Goal: Communication & Community: Answer question/provide support

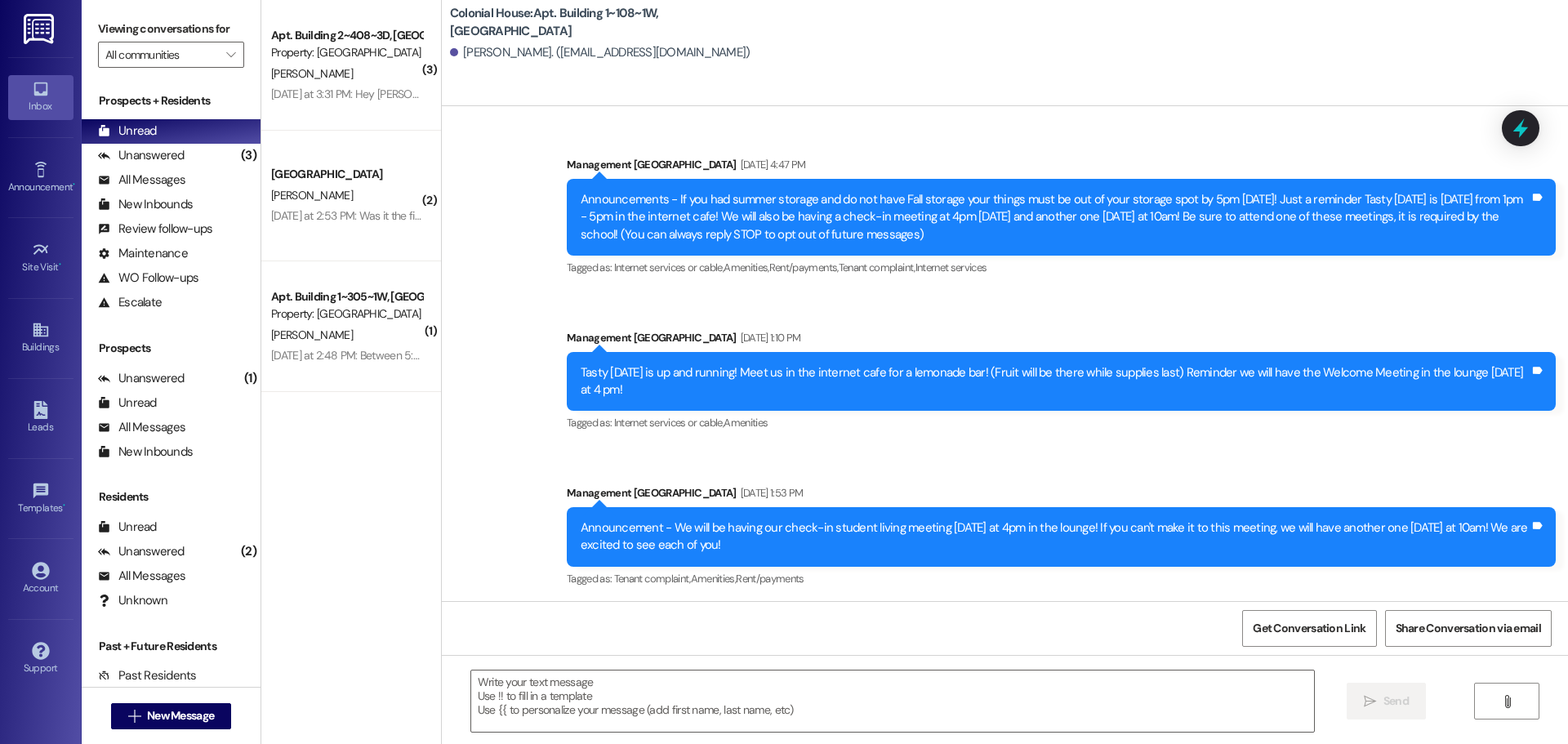
scroll to position [43533, 0]
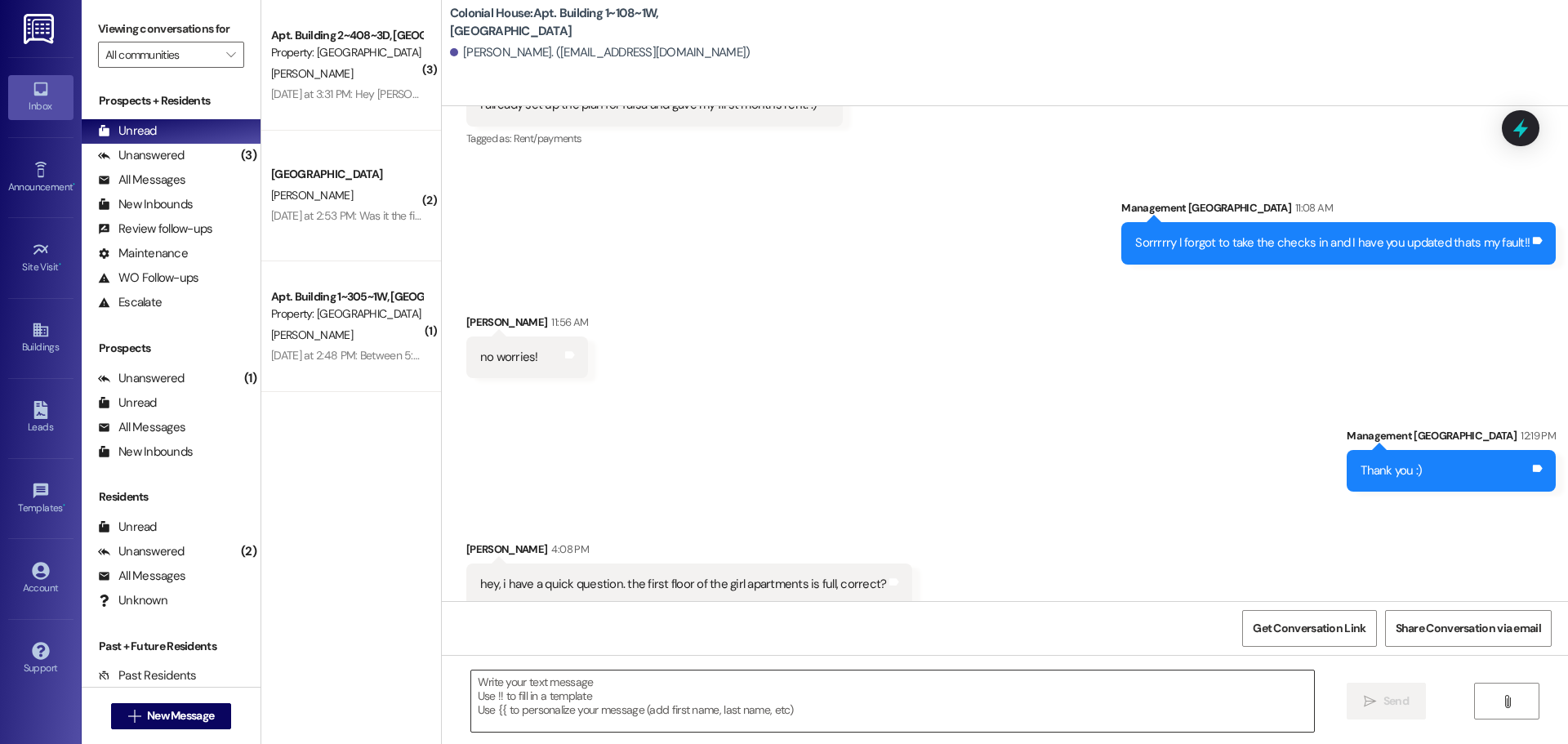
click at [560, 719] on textarea at bounding box center [892, 701] width 842 height 61
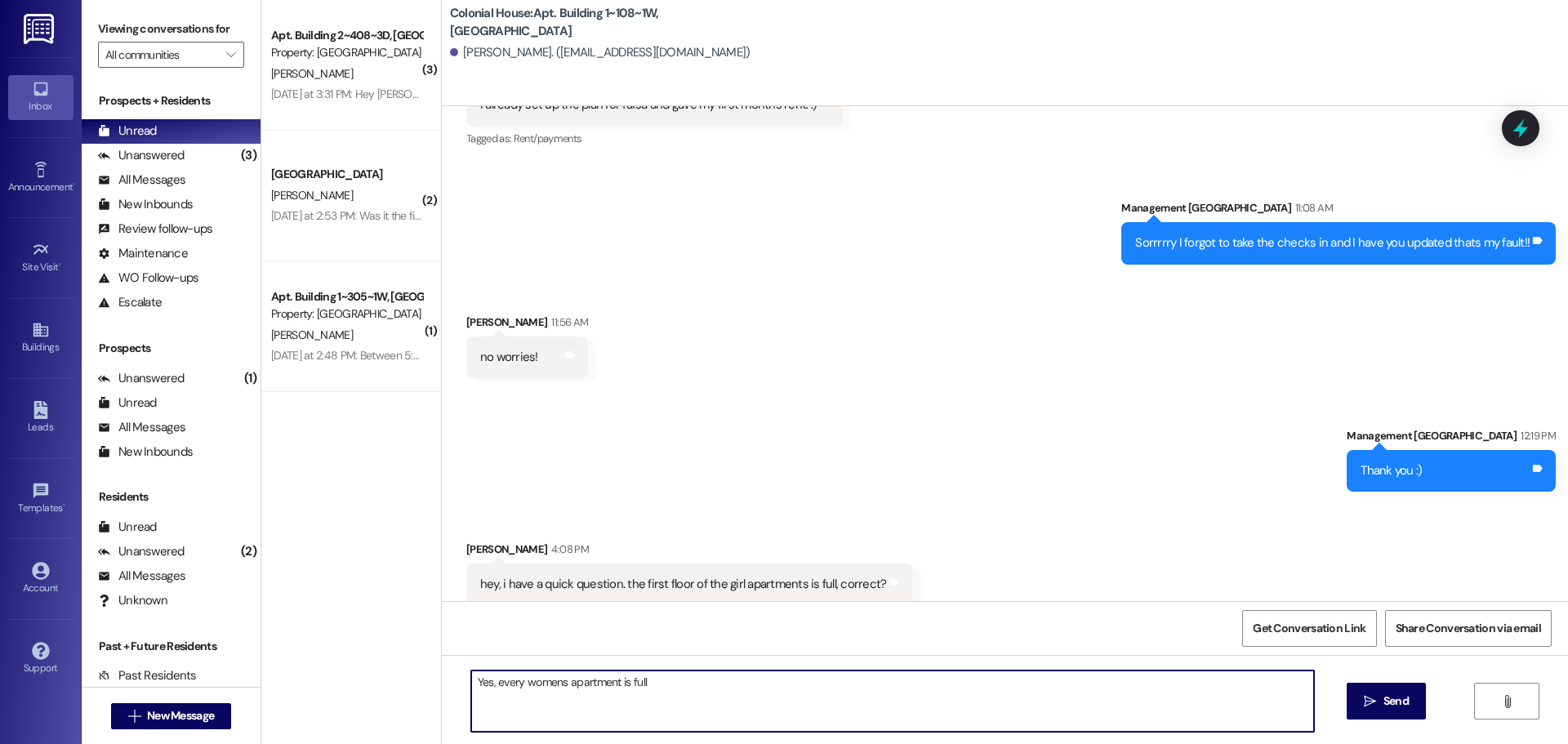
type textarea "Yes, every womens apartment is full"
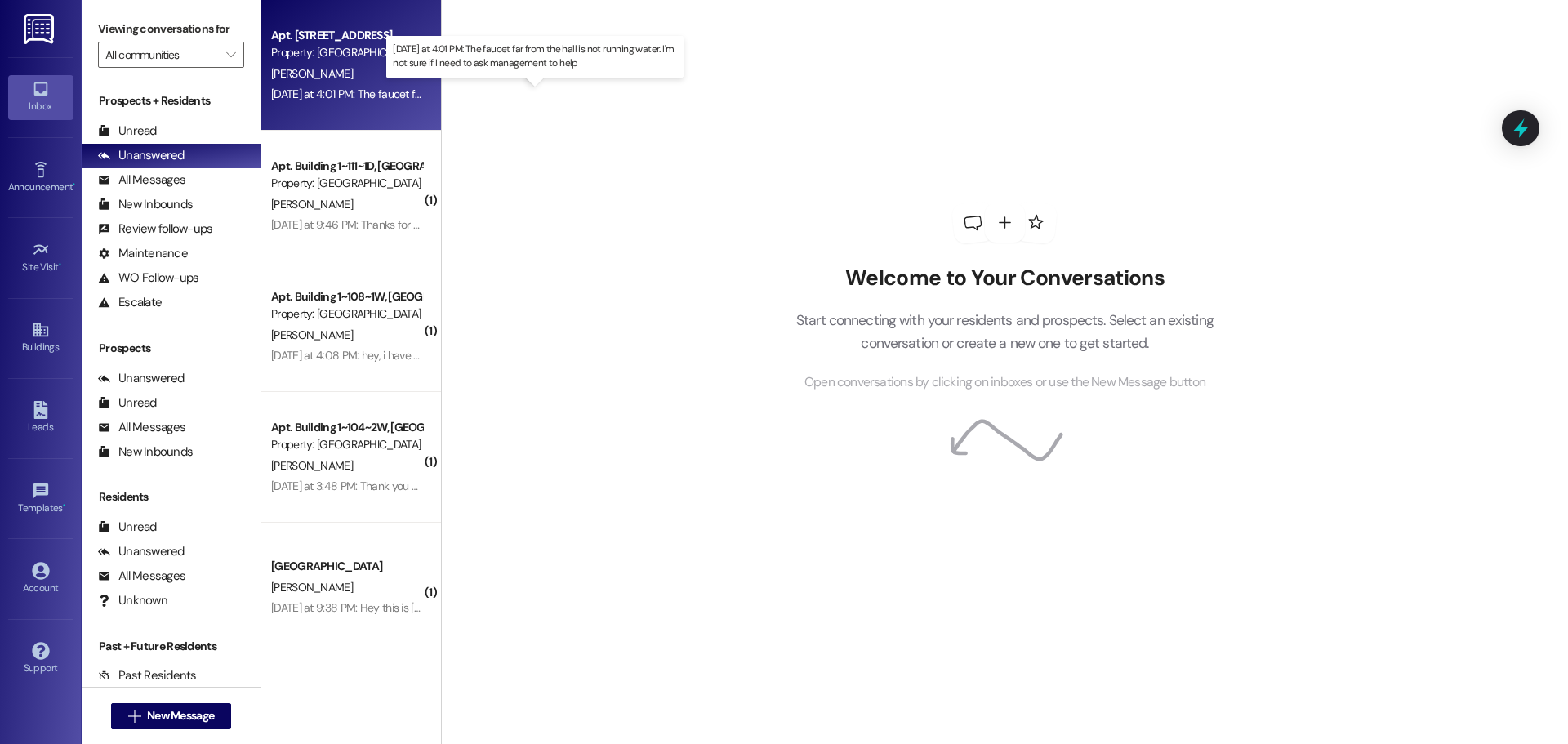
click at [379, 95] on div "[DATE] at 4:01 PM: The faucet far from the hall is not running water. I'm not s…" at bounding box center [540, 93] width 540 height 15
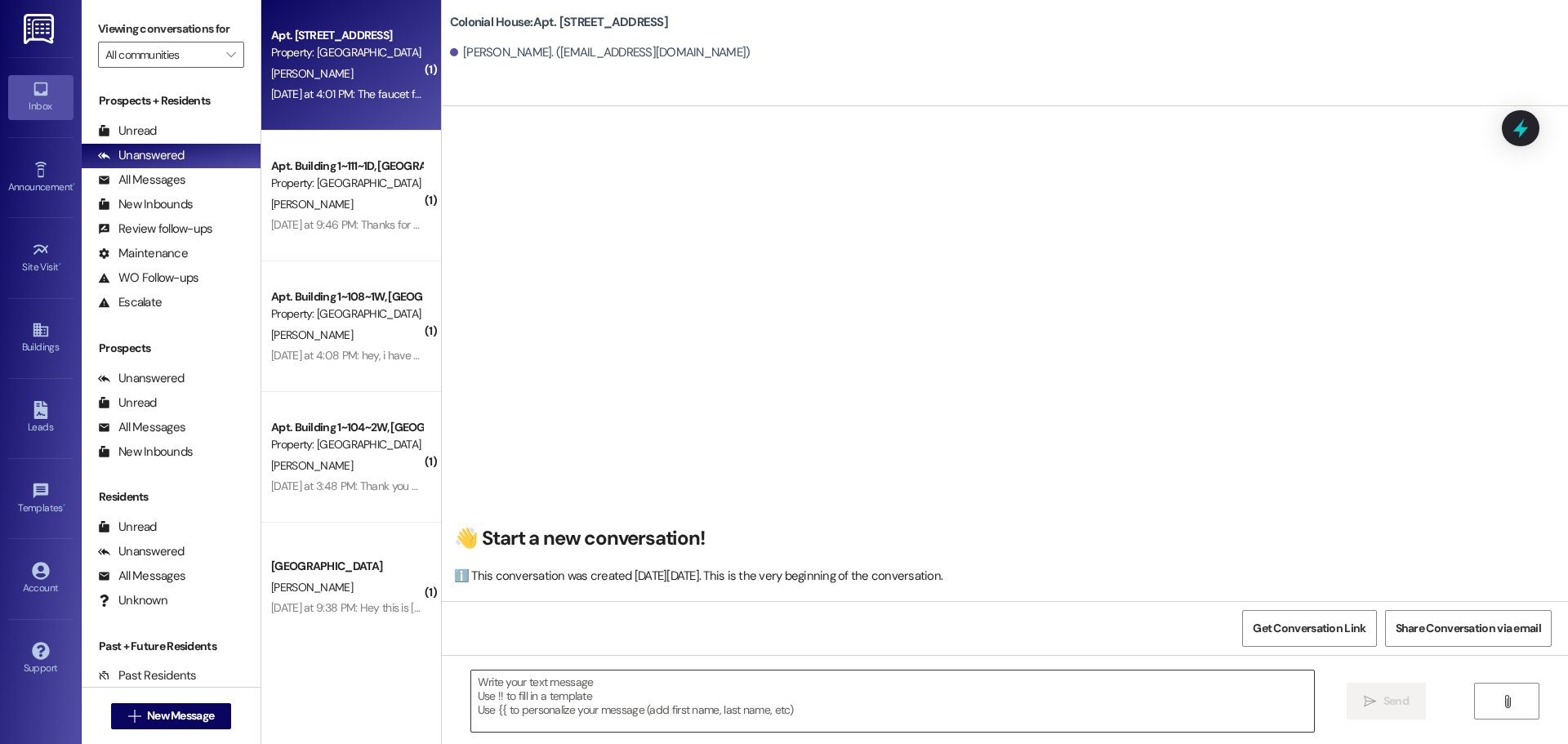
click at [630, 698] on textarea at bounding box center [892, 701] width 842 height 61
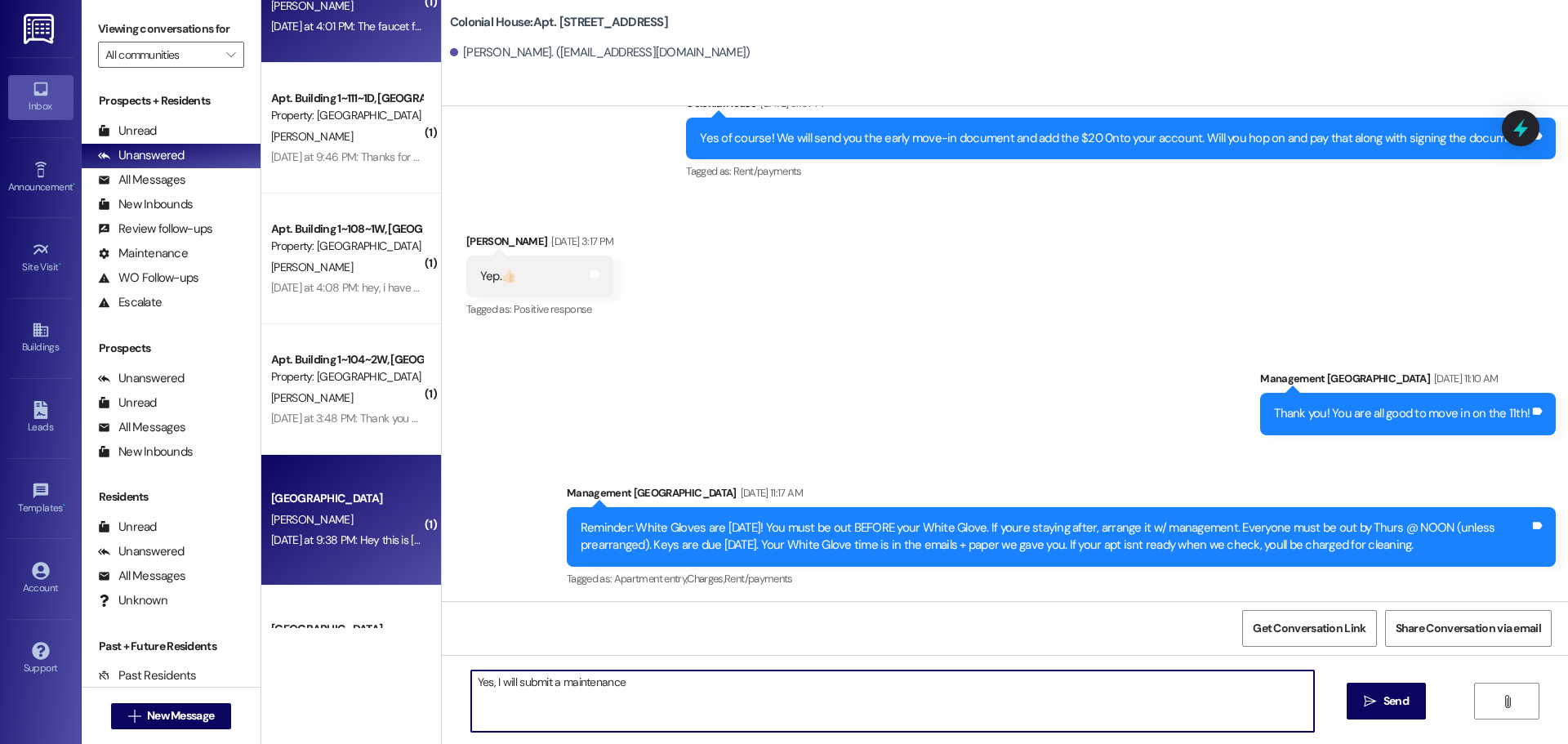
scroll to position [156, 0]
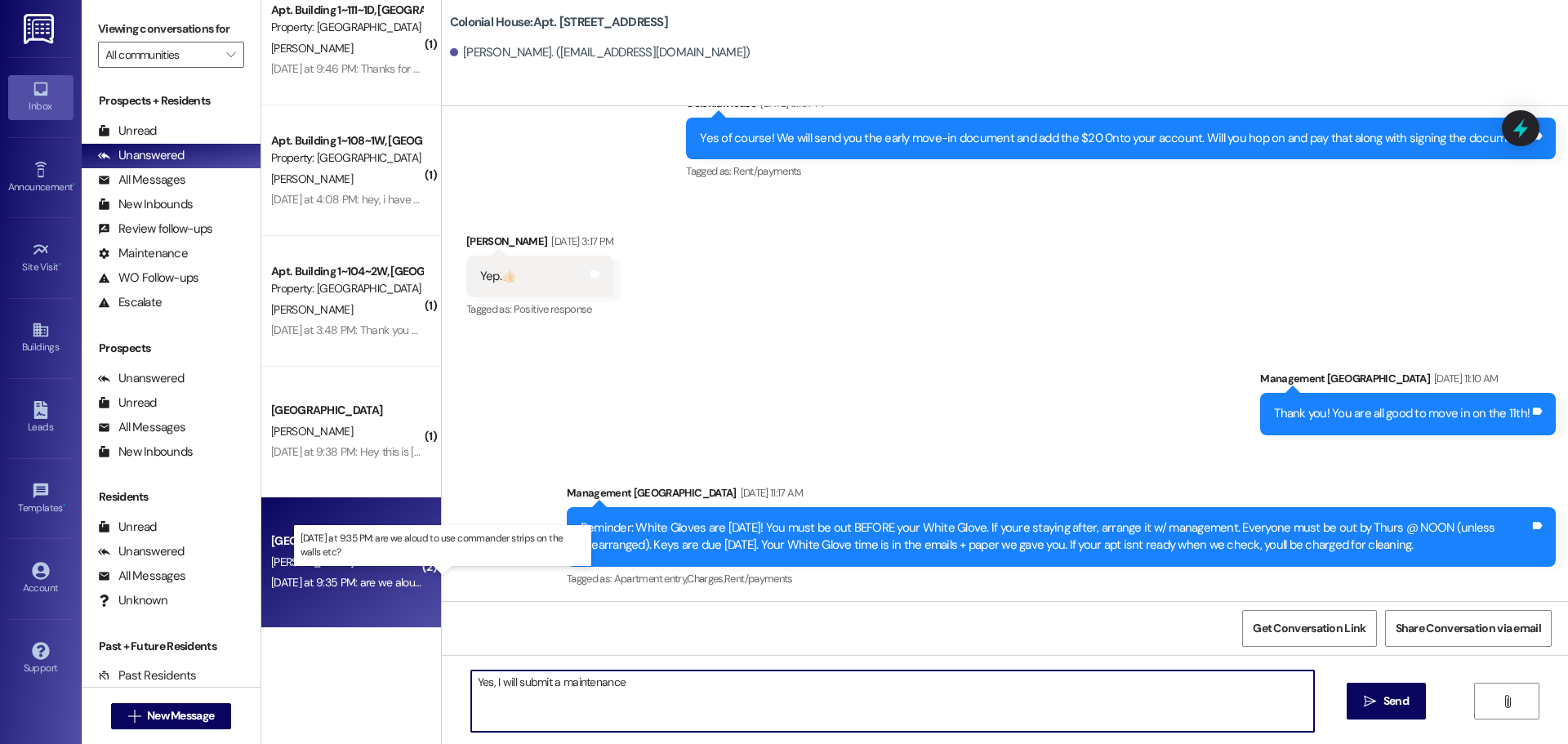
type textarea "Yes, I will submit a maintenance"
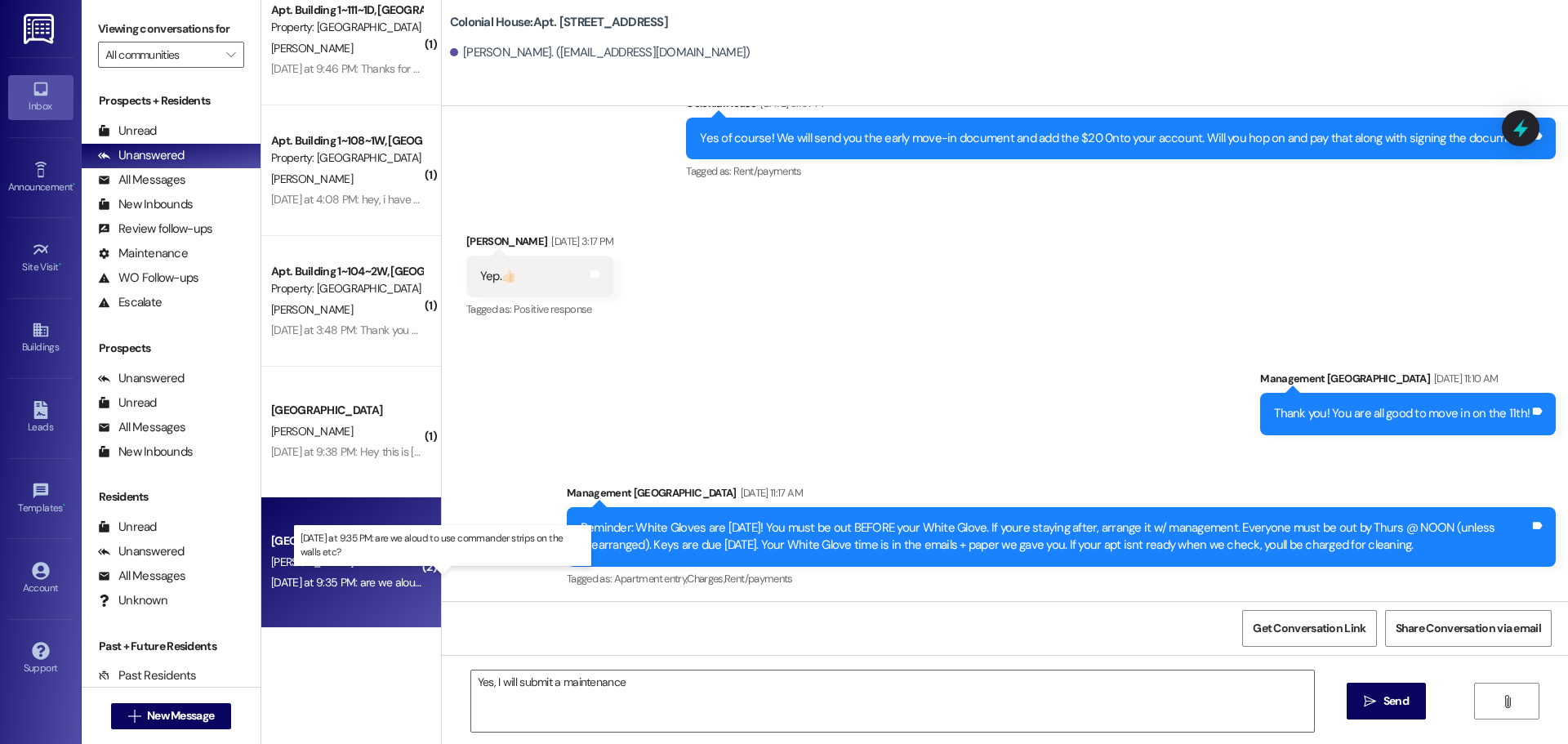
click at [352, 579] on div "[DATE] at 9:35 PM: are we aloud to use commander strips on the walls etc? [DATE…" at bounding box center [447, 581] width 354 height 15
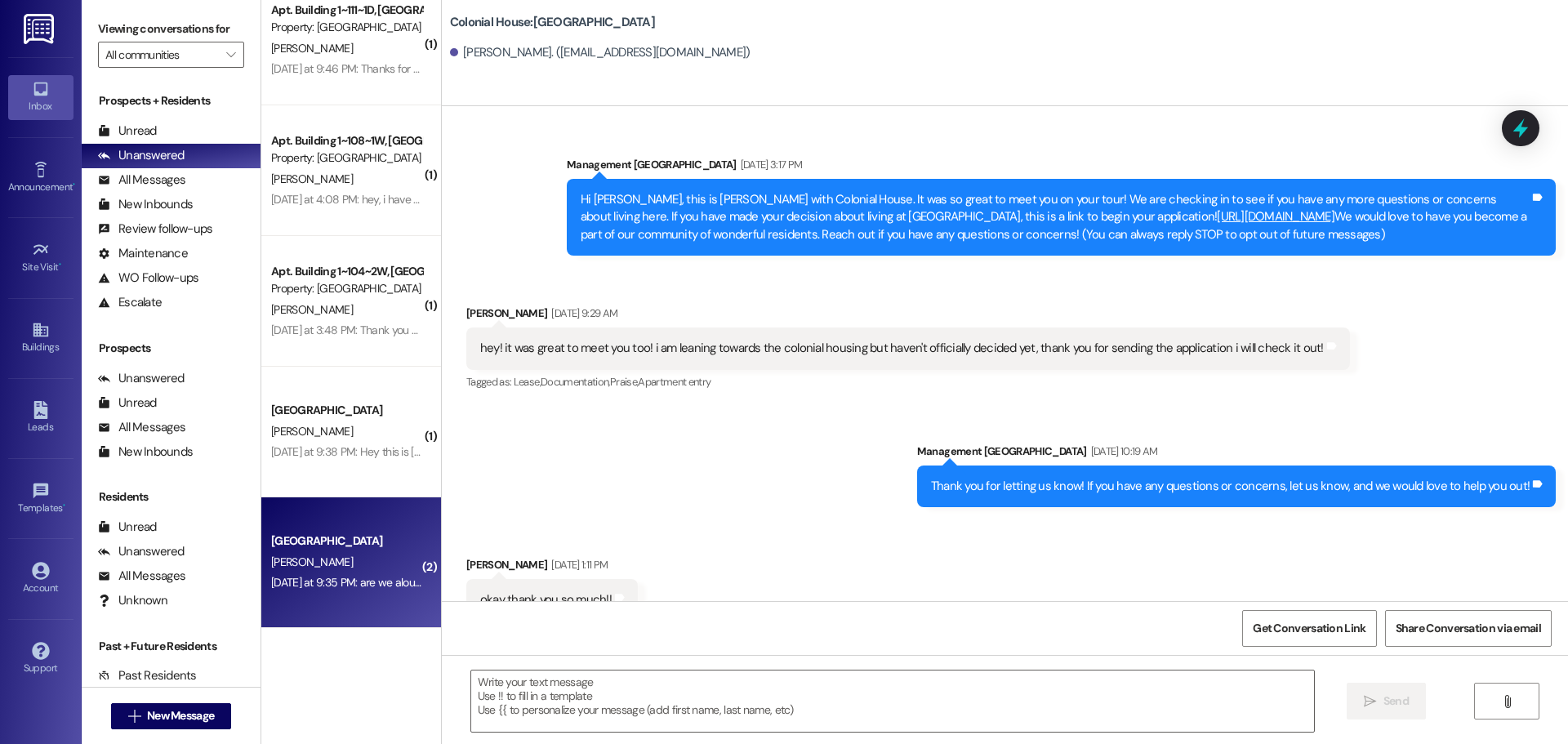
scroll to position [20166, 0]
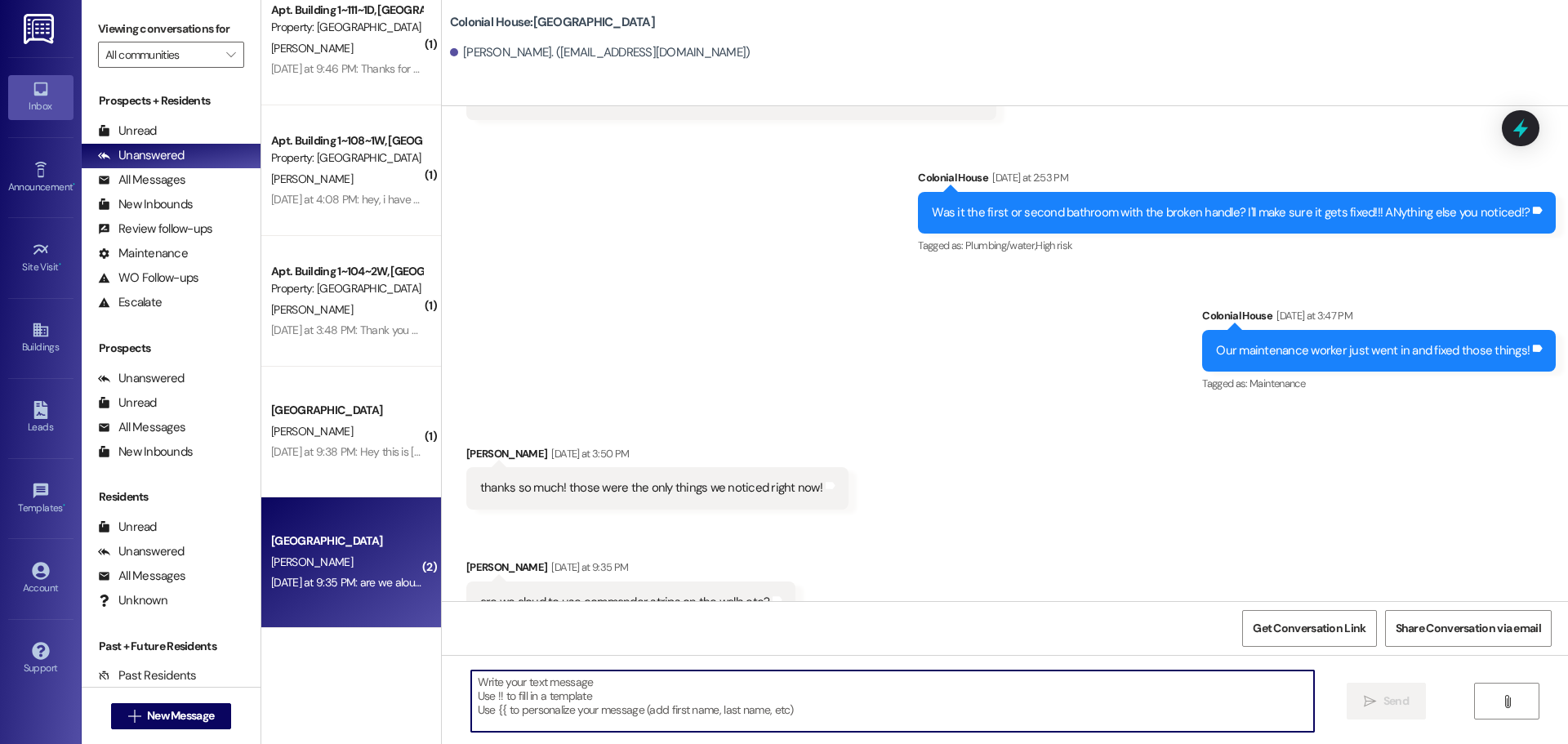
click at [559, 687] on textarea at bounding box center [892, 701] width 842 height 61
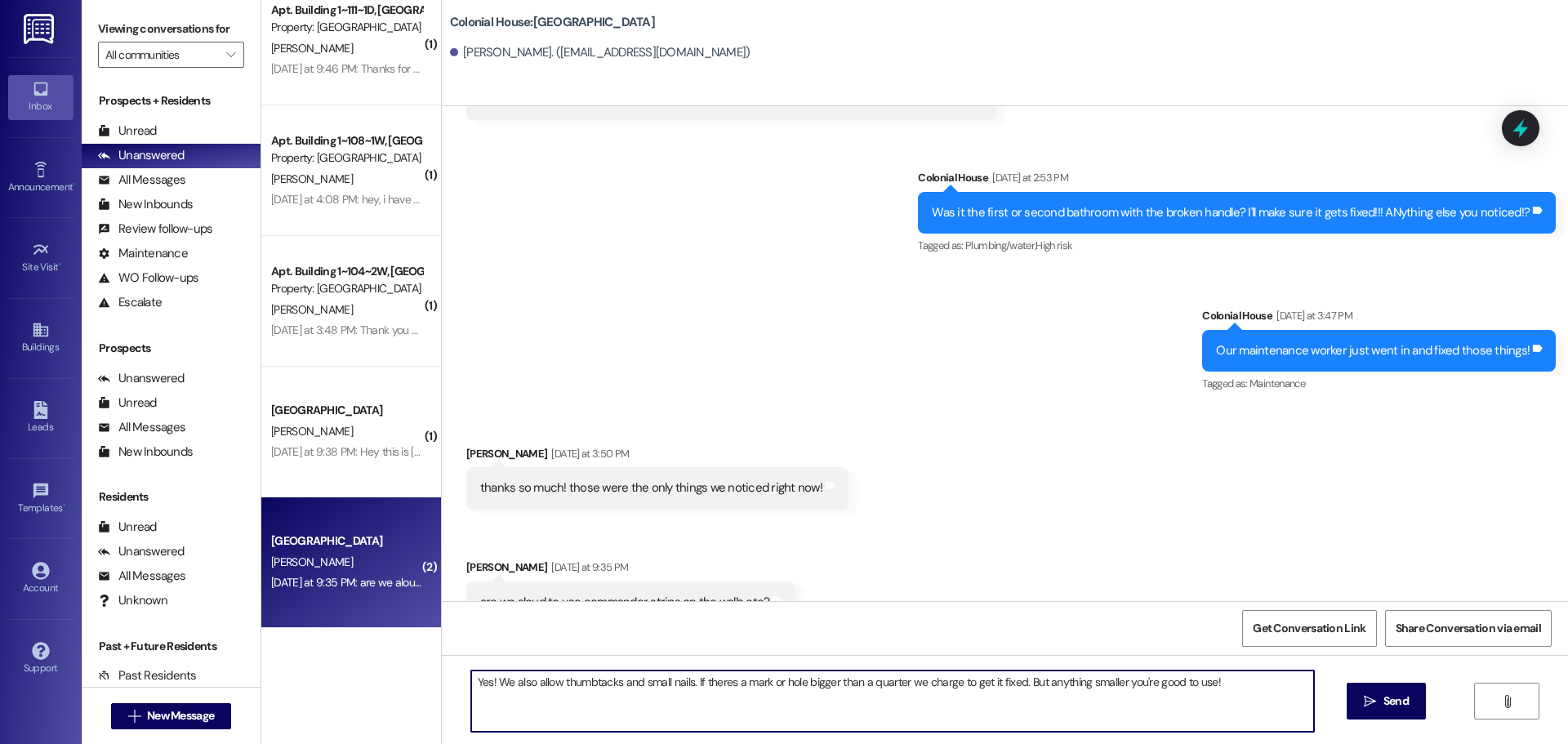
click at [720, 682] on textarea "Yes! We also allow thumbtacks and small nails. If theres a mark or hole bigger …" at bounding box center [892, 701] width 842 height 61
type textarea "Yes! We also allow thumbtacks and small nails. If there's a mark or hole bigger…"
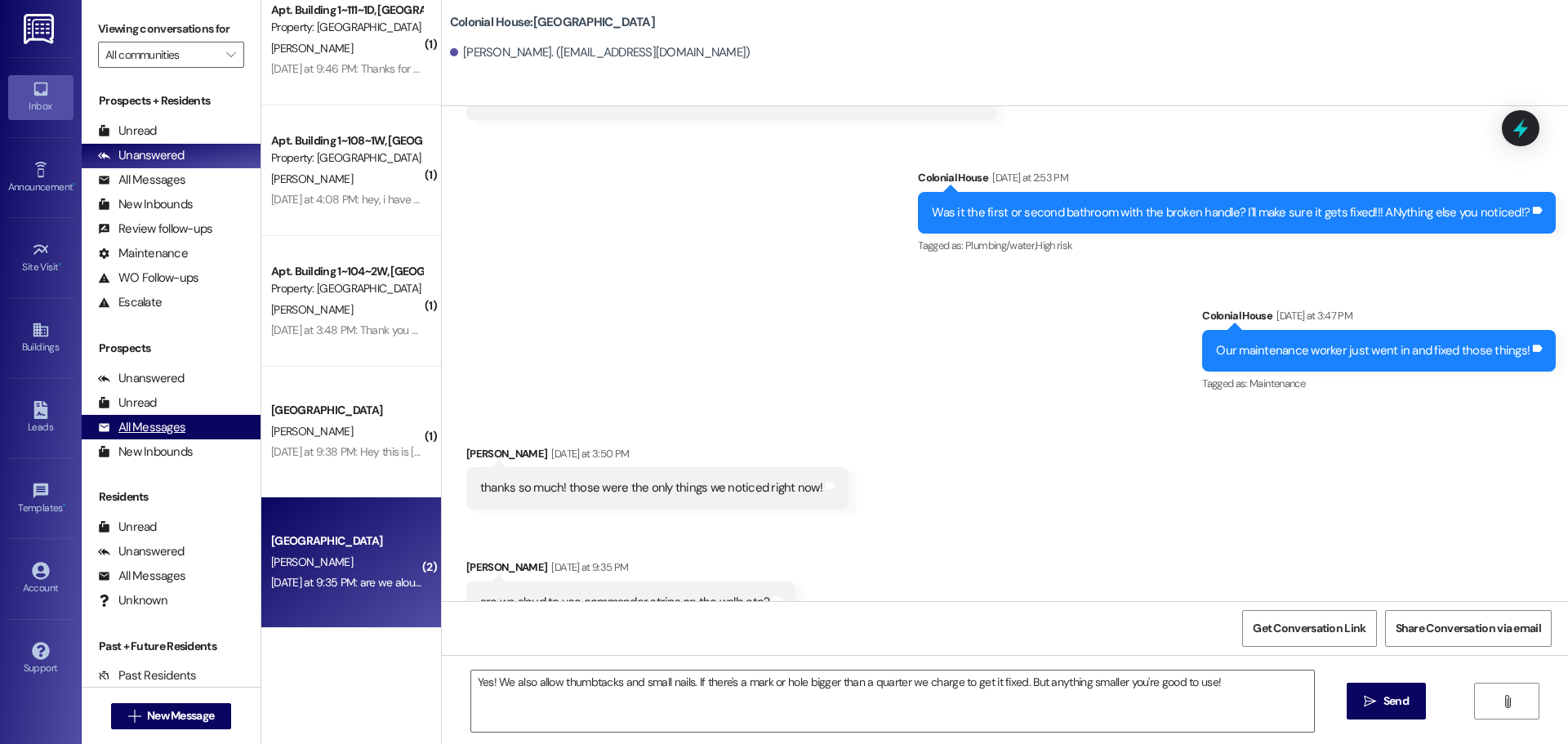
drag, startPoint x: 1390, startPoint y: 685, endPoint x: 122, endPoint y: 432, distance: 1293.0
click at [1390, 683] on button " Send" at bounding box center [1386, 700] width 79 height 36
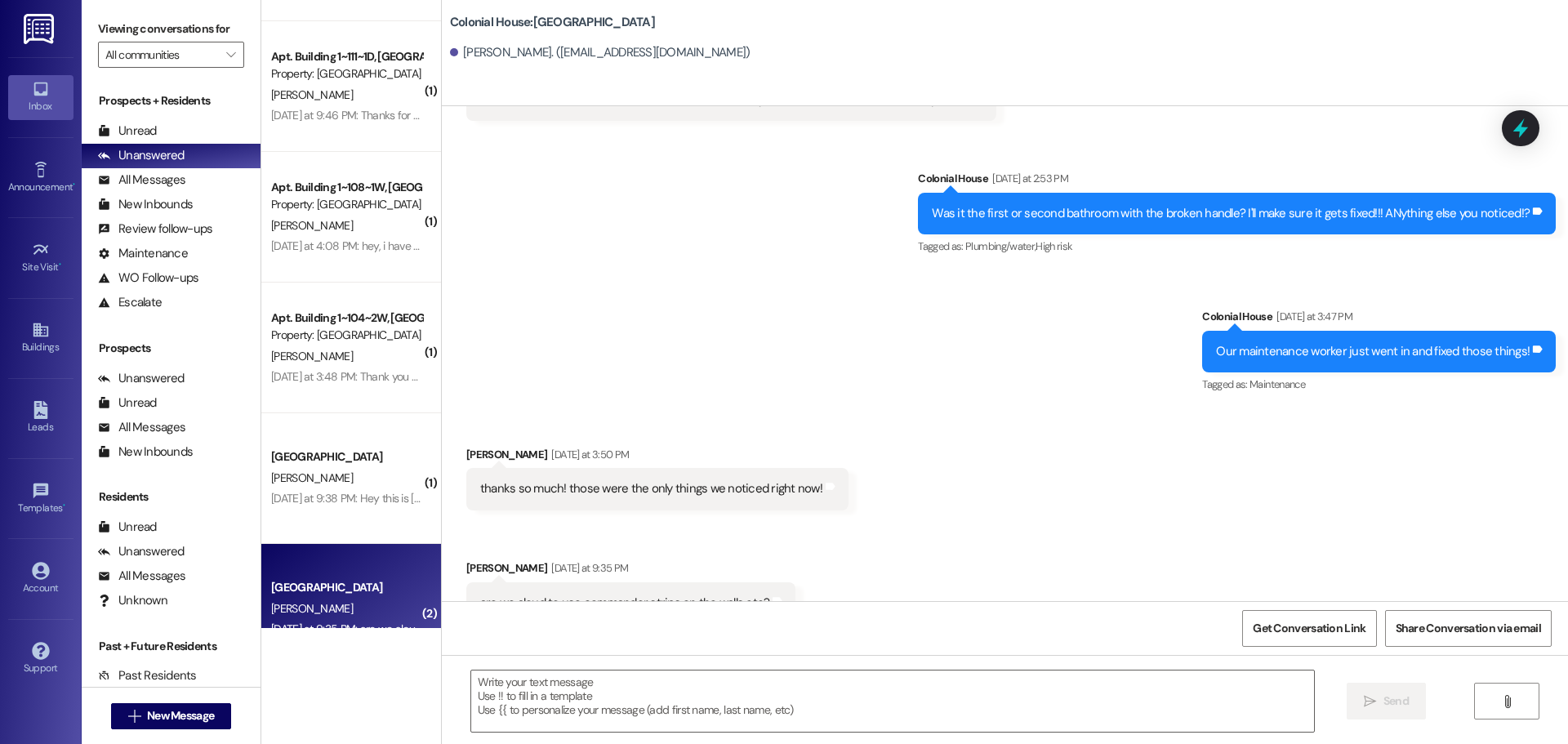
scroll to position [156, 0]
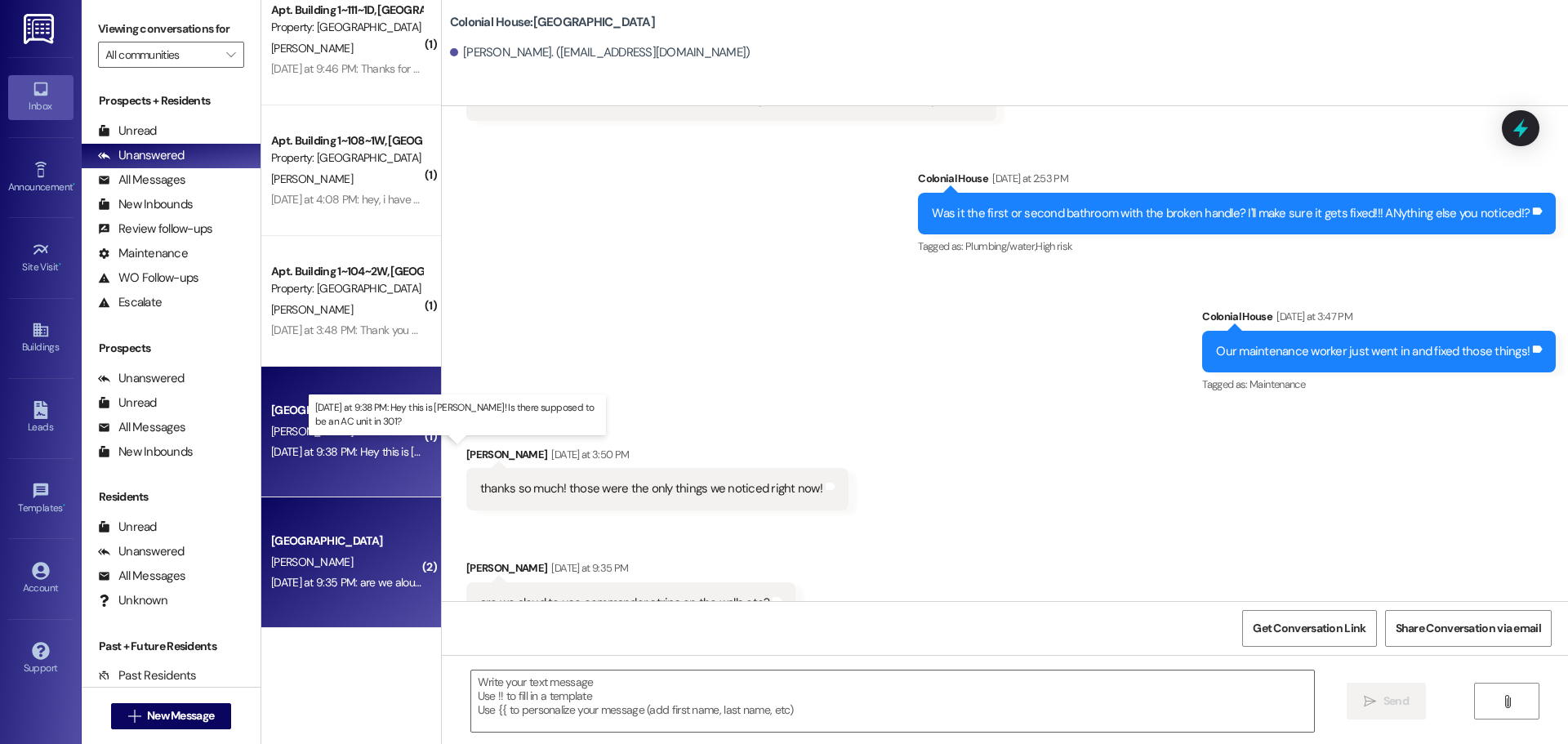
click at [341, 448] on div "[DATE] at 9:38 PM: Hey this is [PERSON_NAME]! Is there supposed to be an AC uni…" at bounding box center [483, 451] width 426 height 15
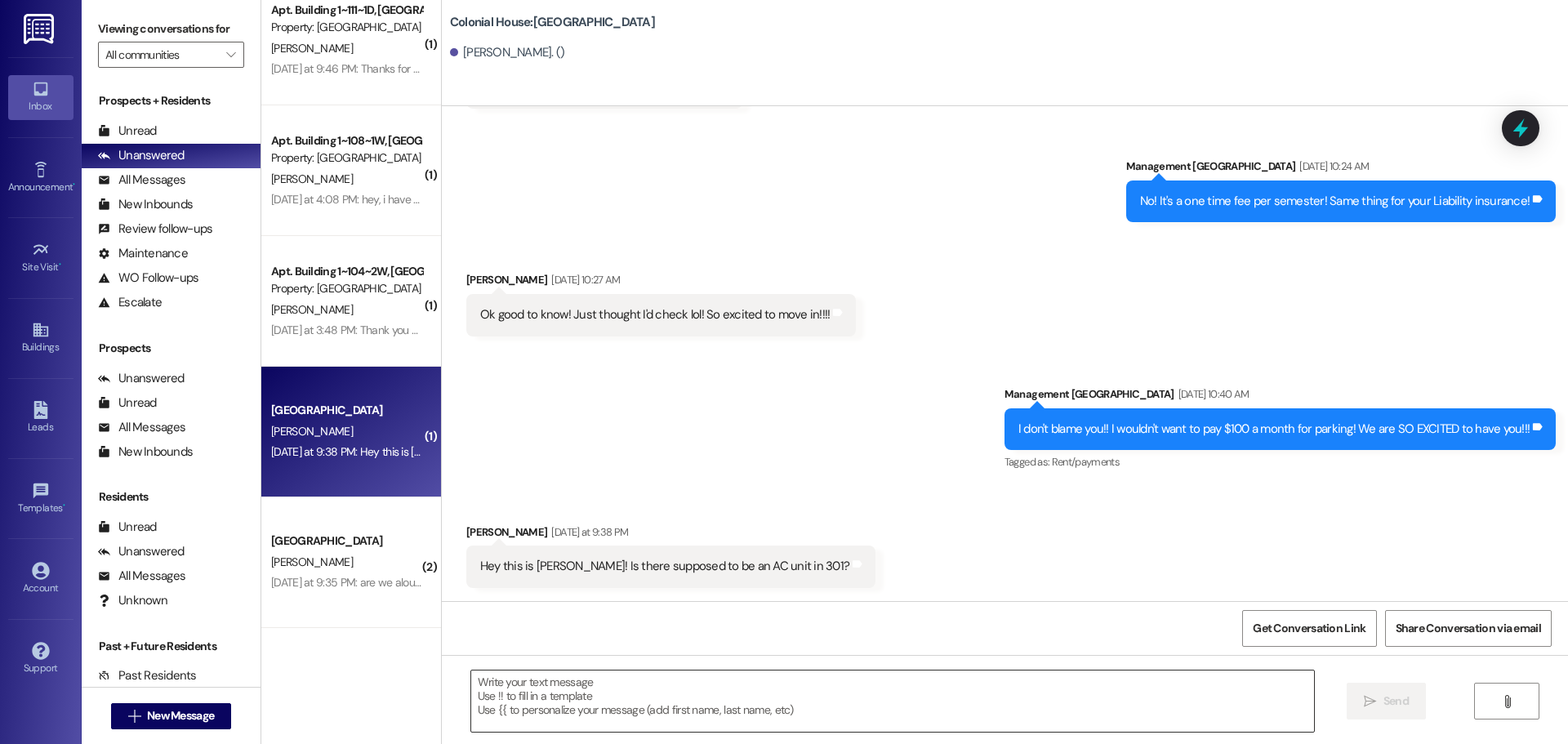
scroll to position [4005, 0]
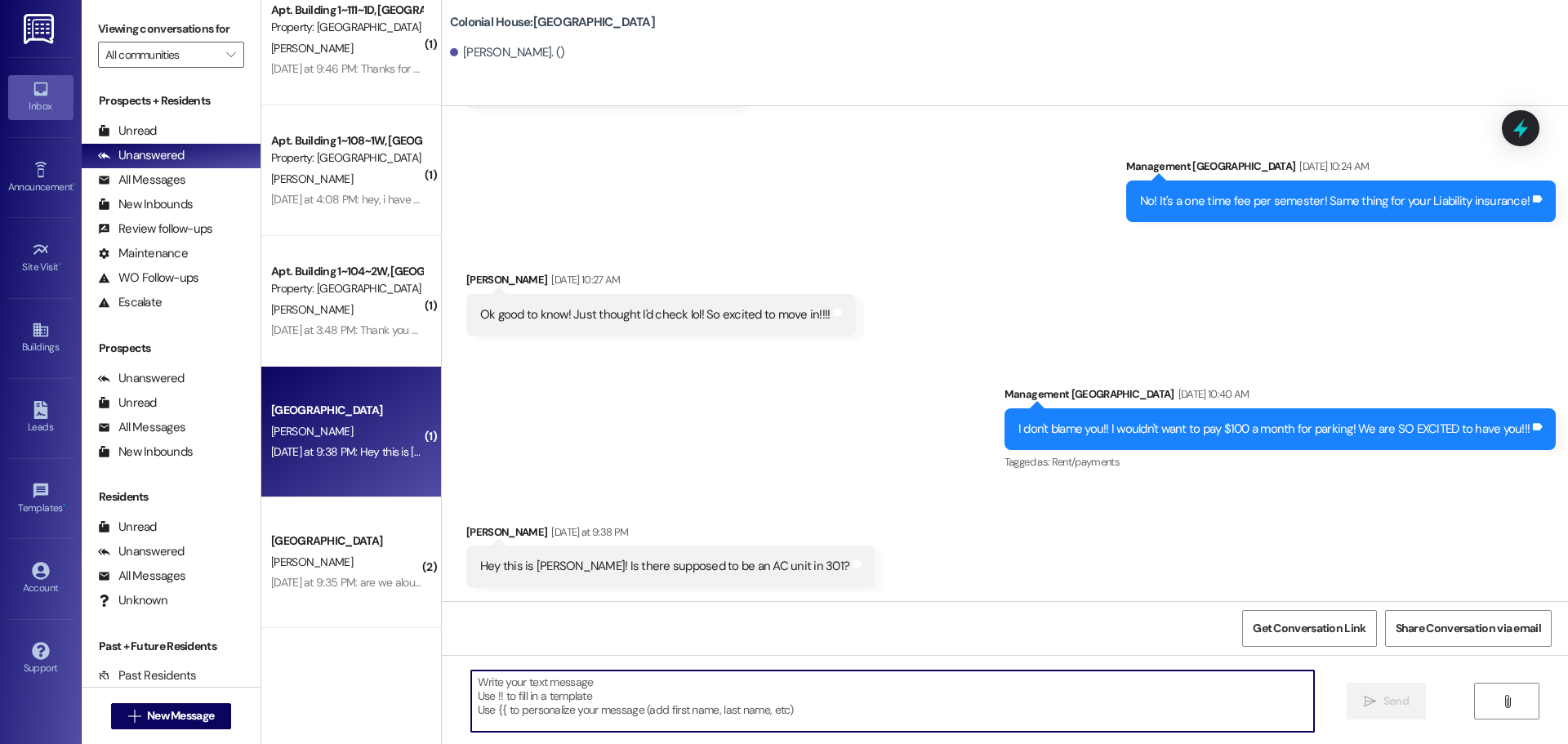
click at [575, 698] on textarea at bounding box center [892, 701] width 842 height 61
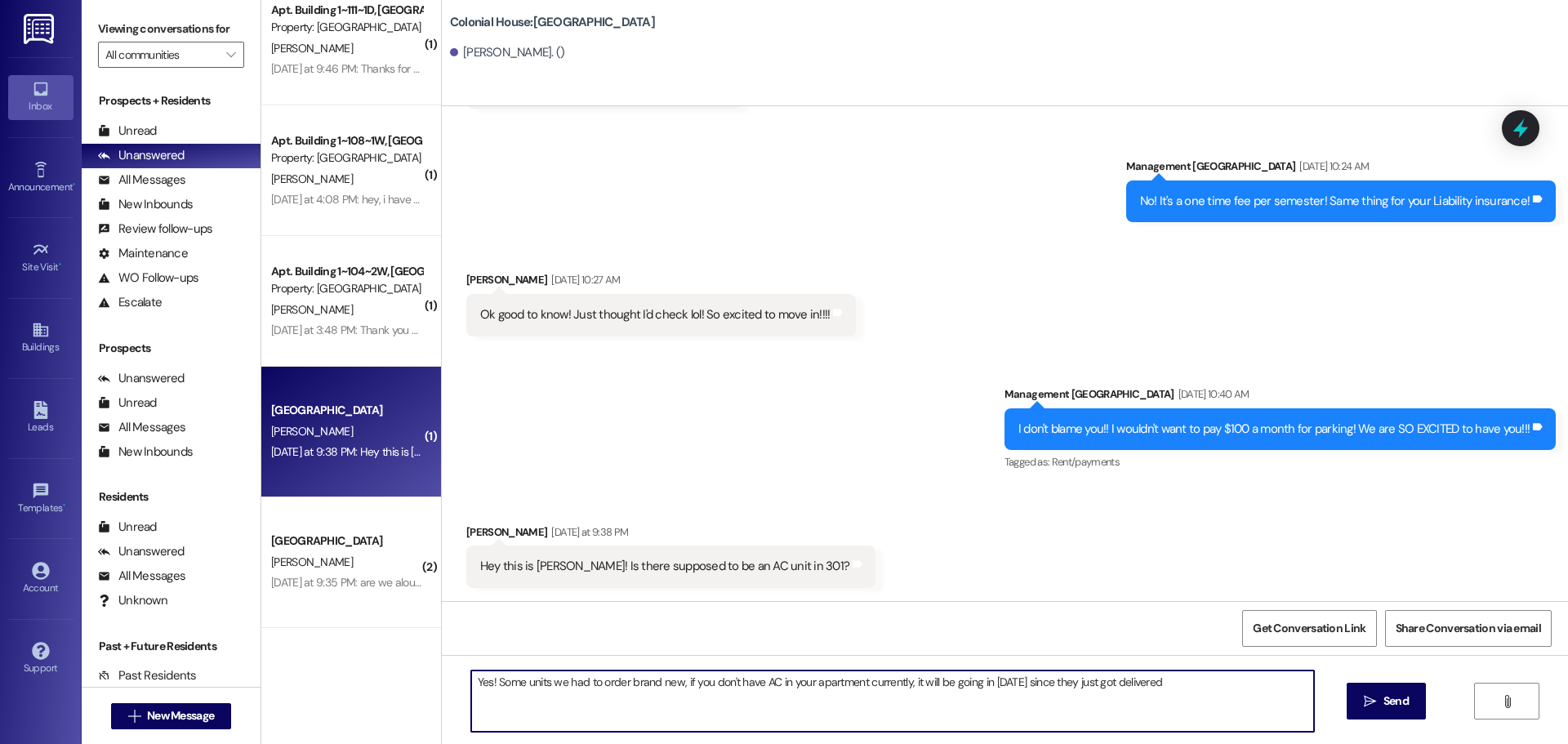
type textarea "Yes! Some units we had to order brand new, if you don't have AC in your apartme…"
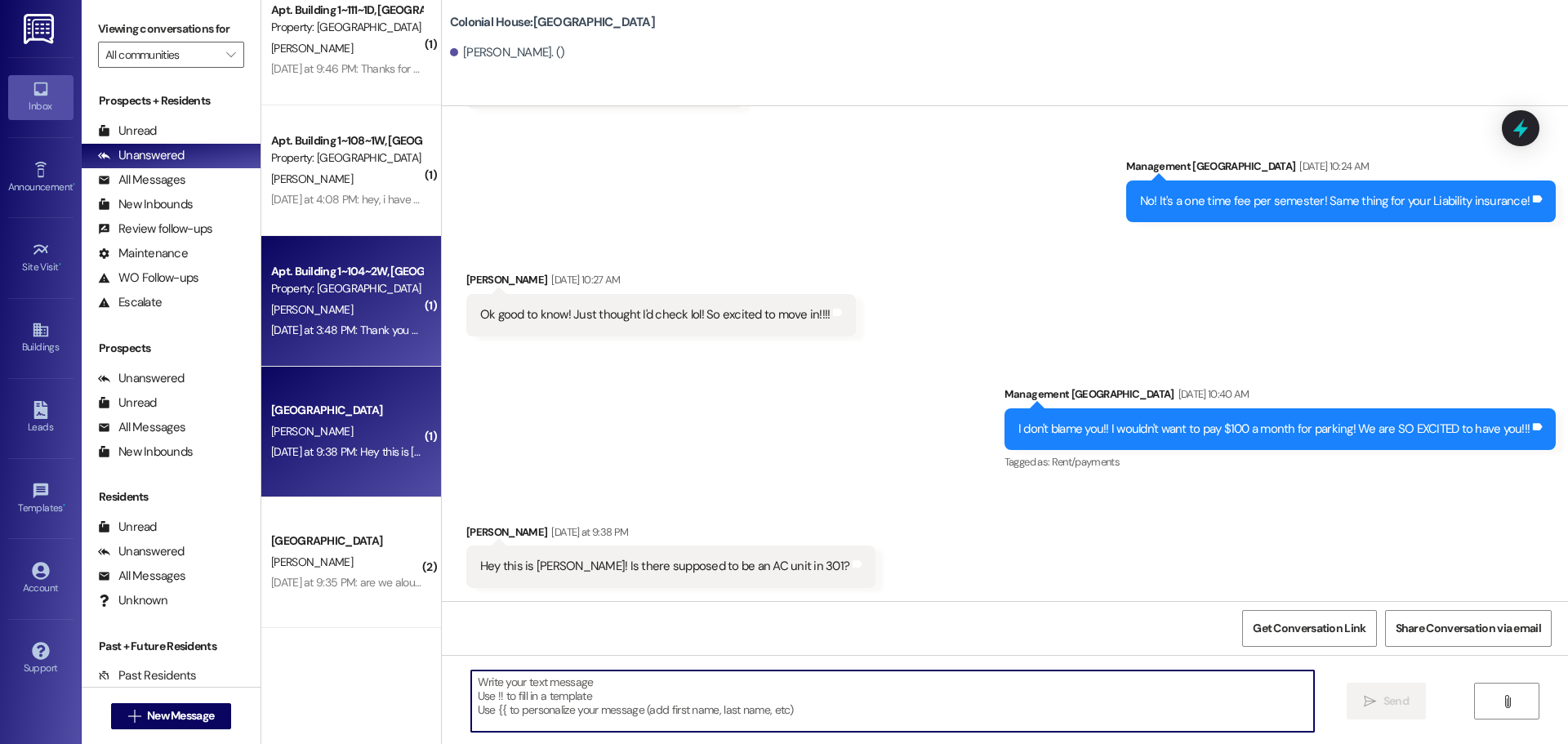
scroll to position [0, 0]
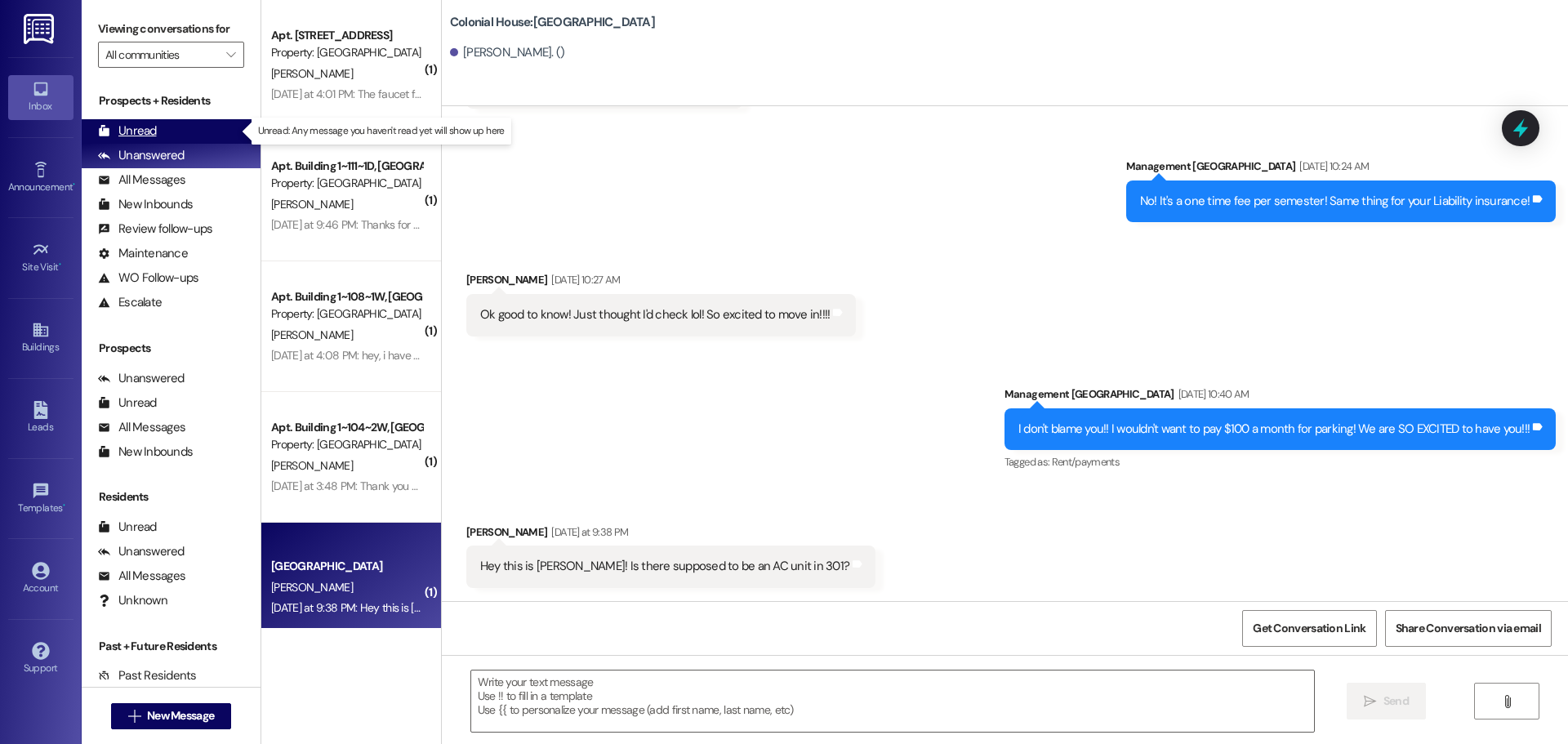
click at [169, 127] on div "Unread (0)" at bounding box center [171, 131] width 178 height 25
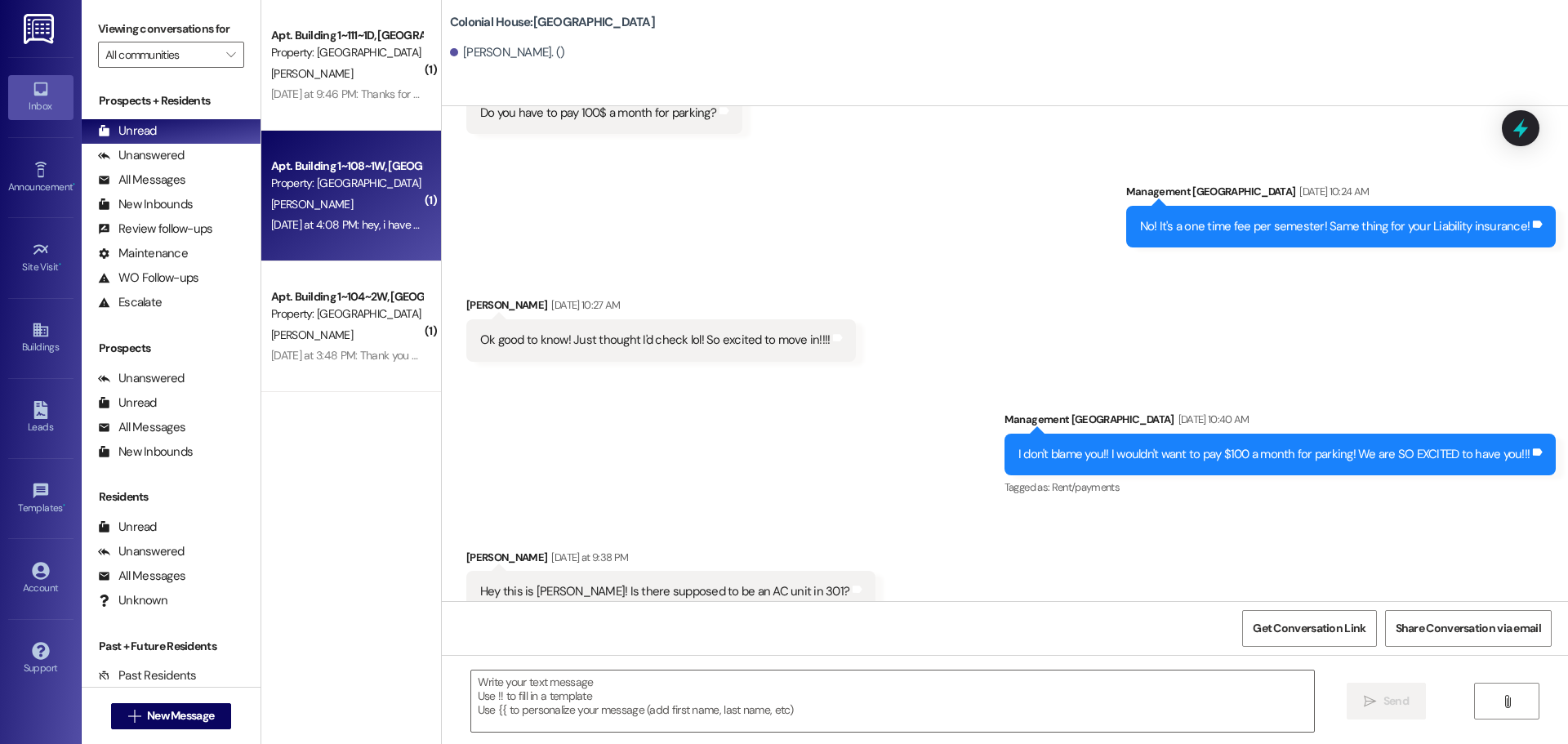
scroll to position [4004, 0]
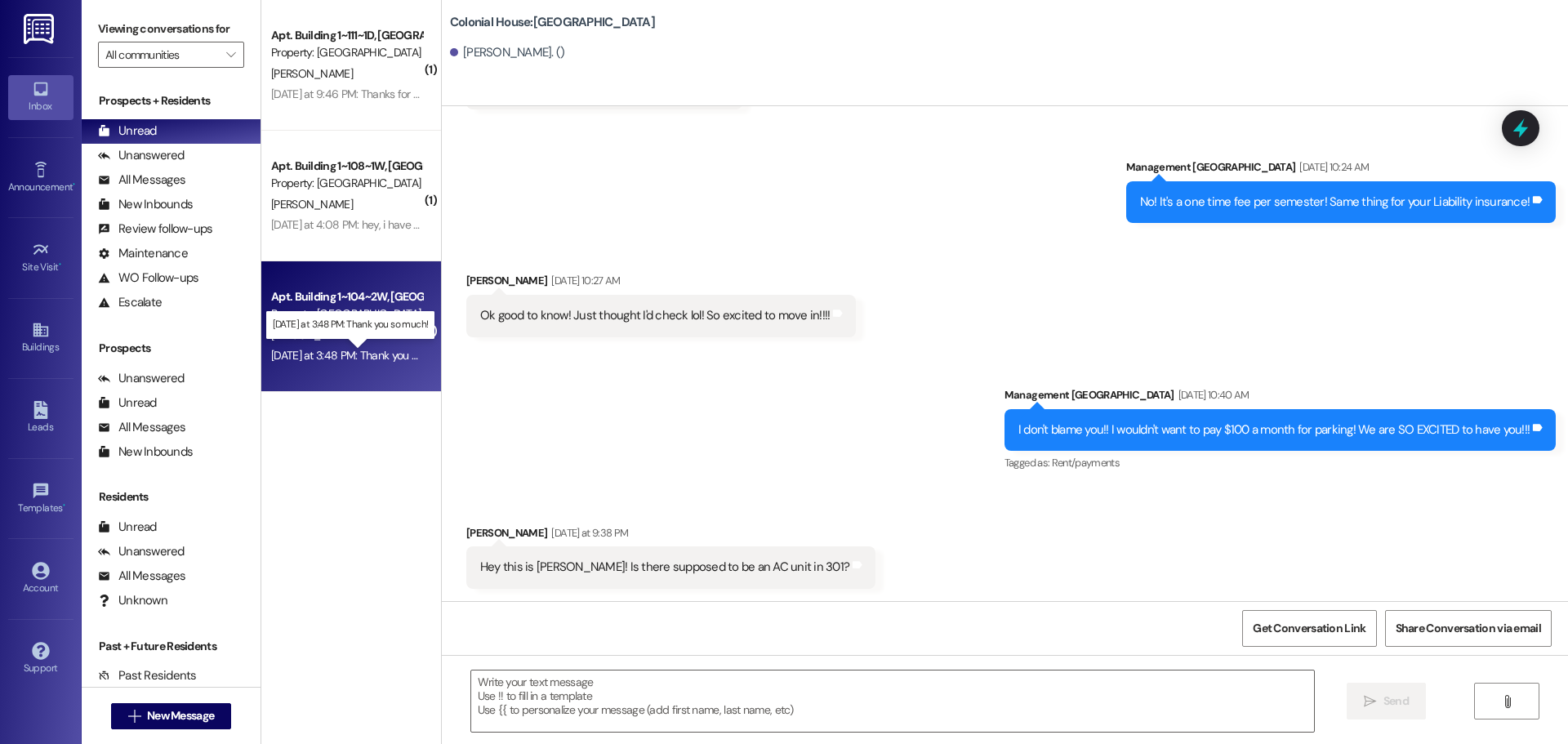
click at [316, 362] on div "[DATE] at 3:48 PM: Thank you so much! [DATE] at 3:48 PM: Thank you so much!" at bounding box center [362, 355] width 183 height 15
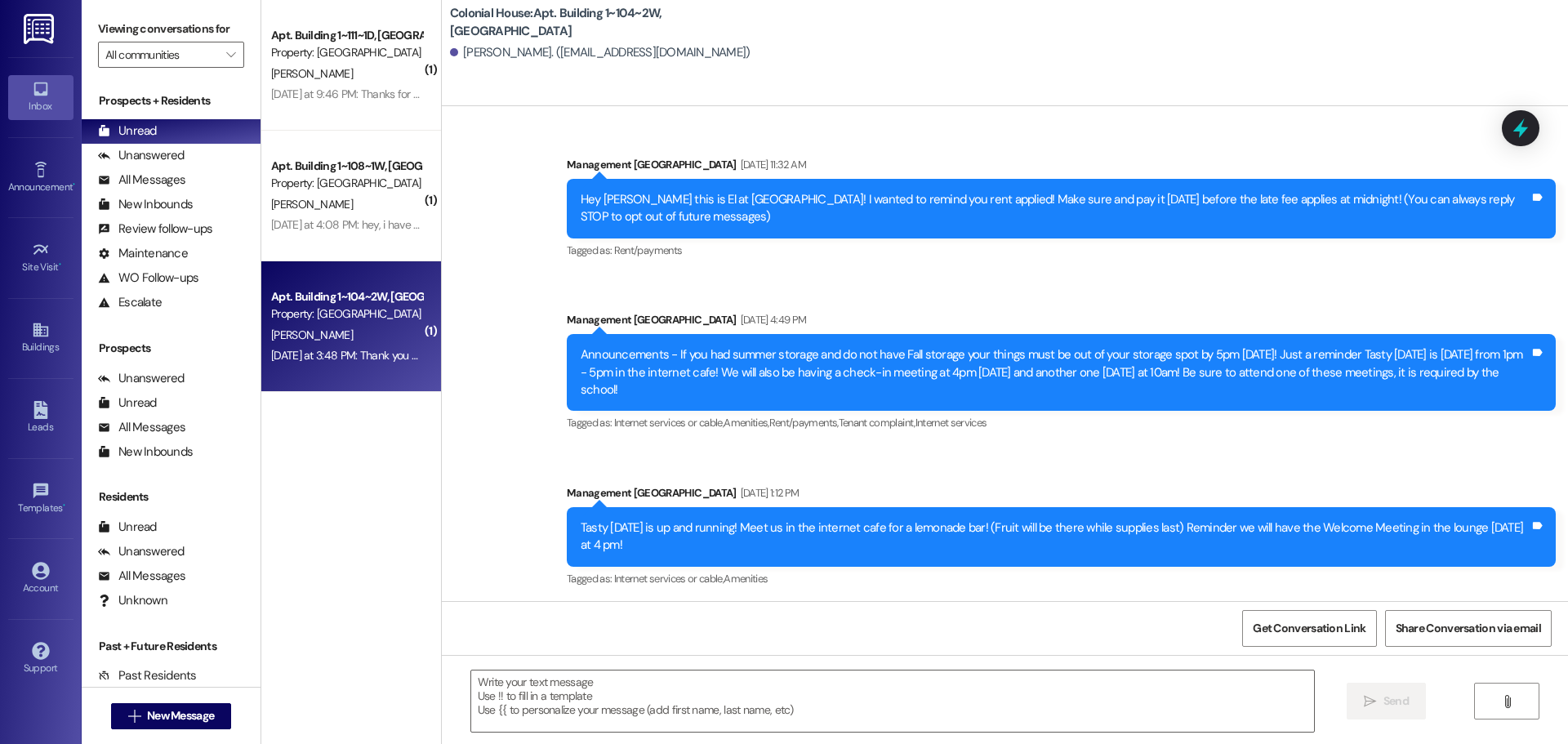
click at [683, 701] on textarea at bounding box center [892, 701] width 842 height 61
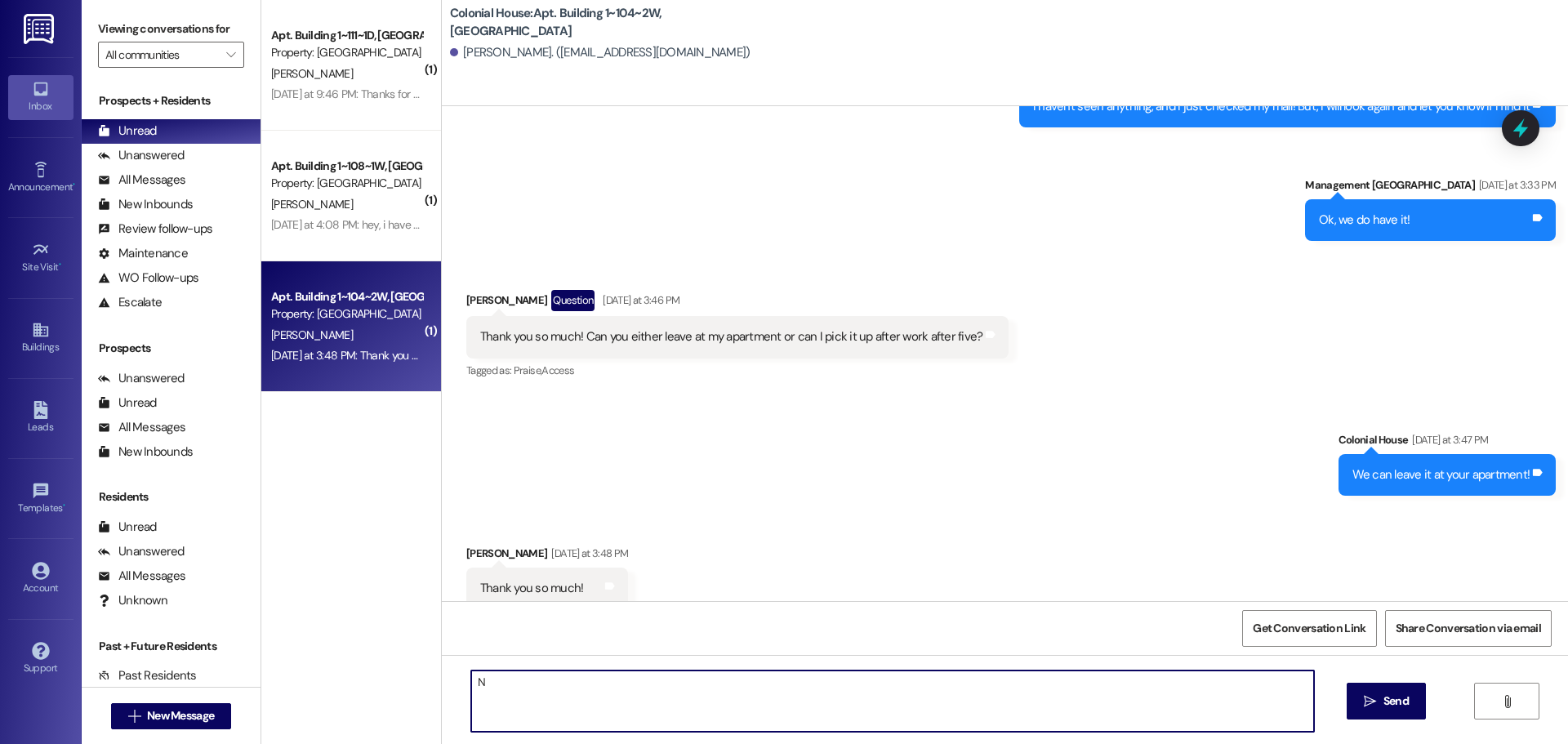
scroll to position [30270, 0]
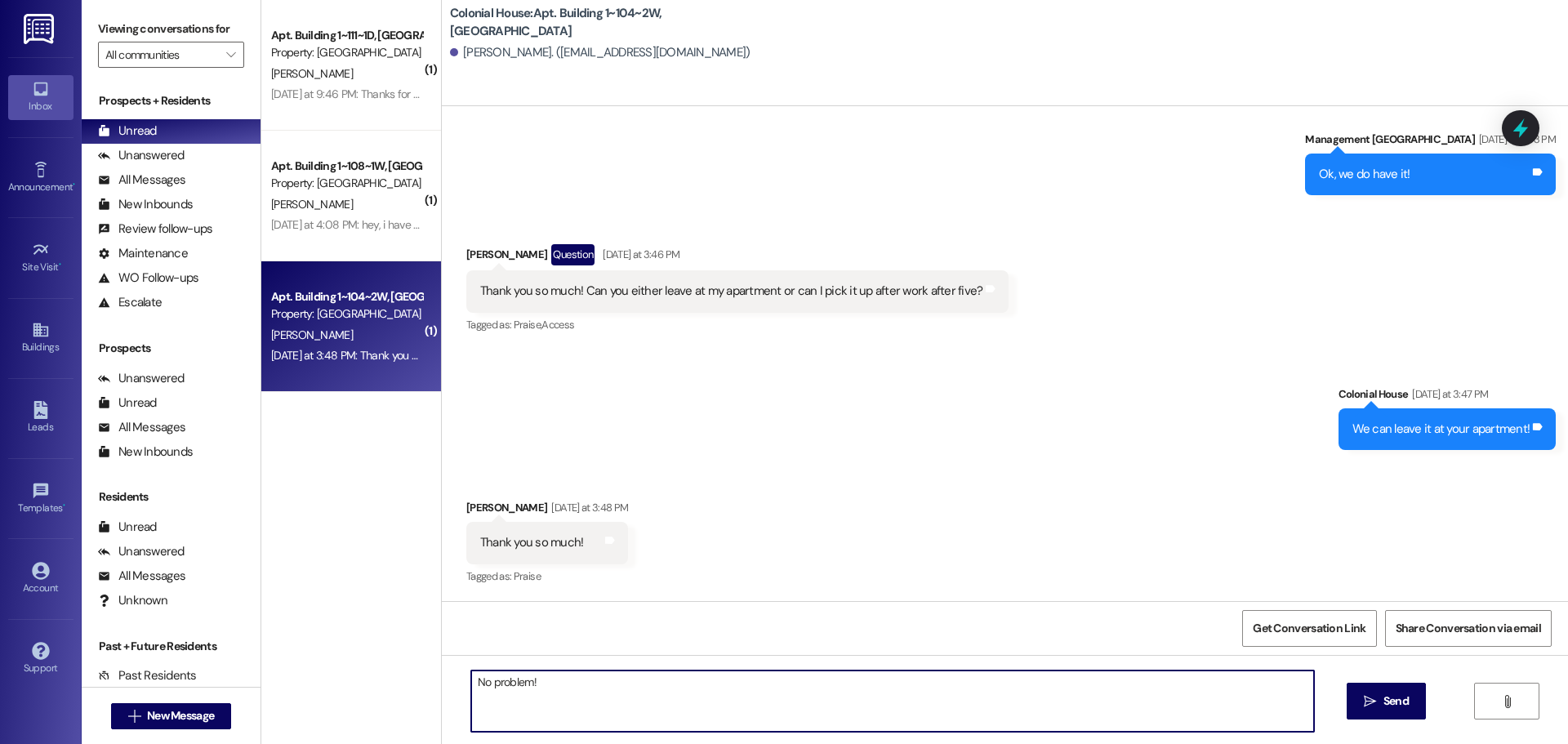
type textarea "No problem!!"
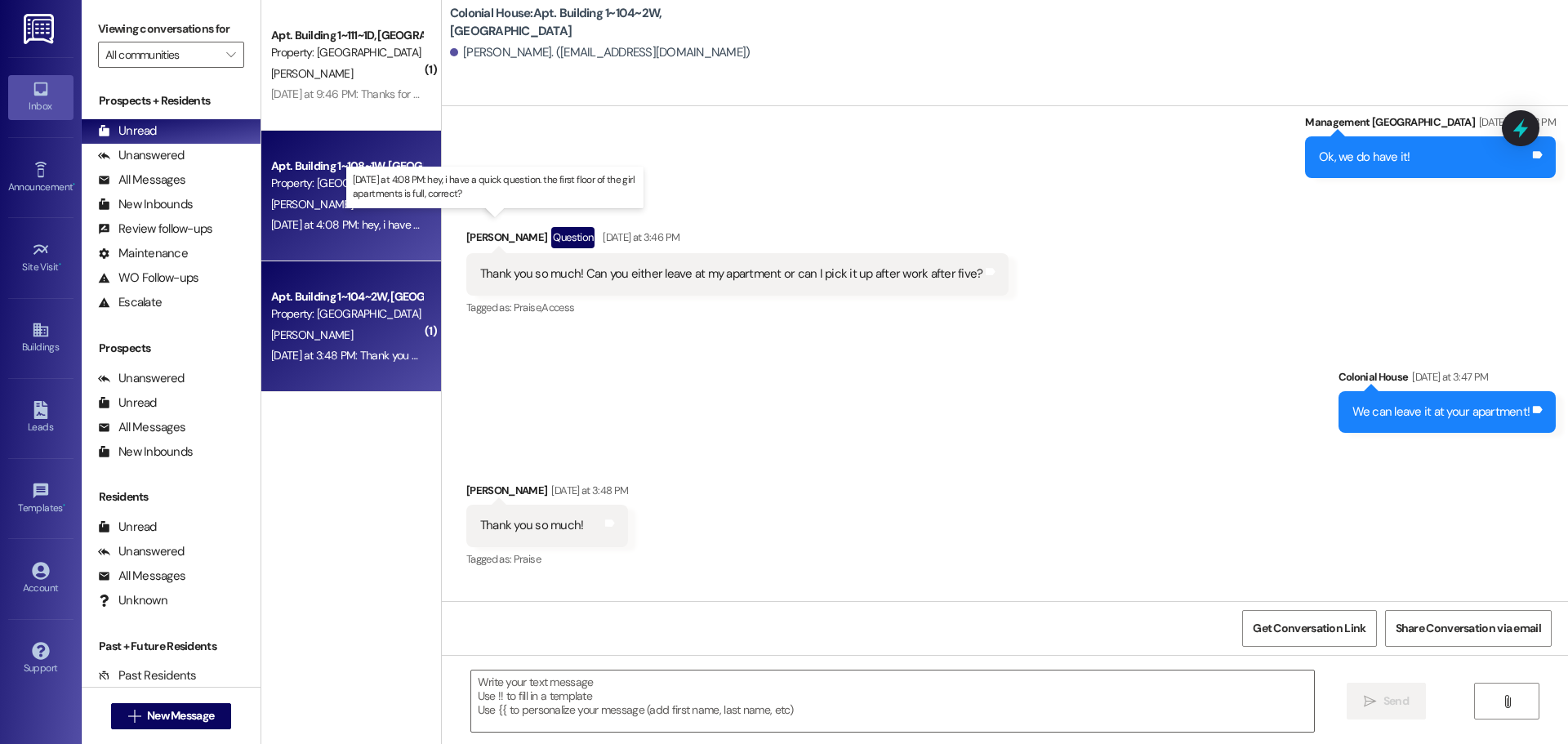
click at [370, 226] on div "[DATE] at 4:08 PM: hey, i have a quick question. the first floor of the girl ap…" at bounding box center [500, 224] width 459 height 15
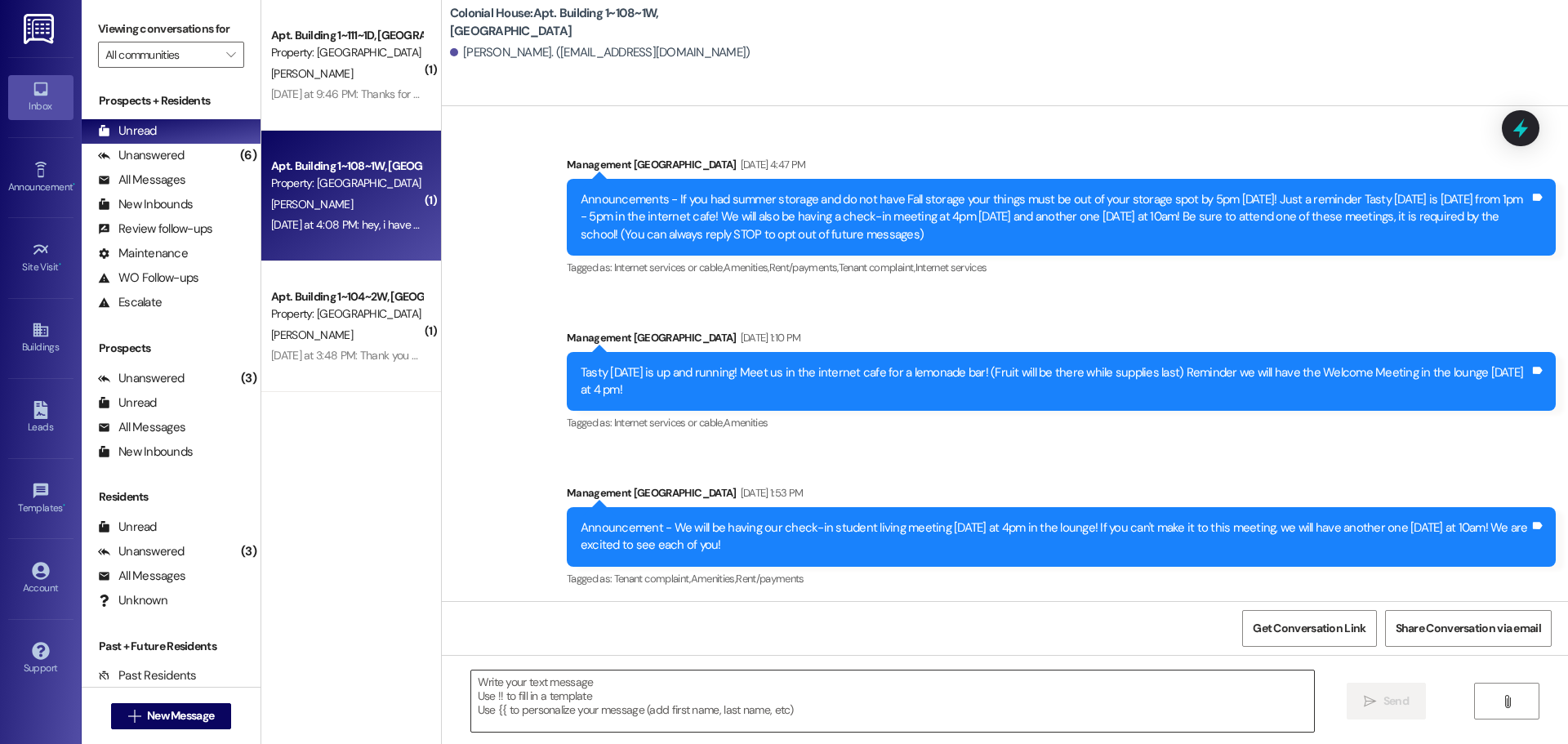
click at [932, 693] on textarea at bounding box center [892, 701] width 842 height 61
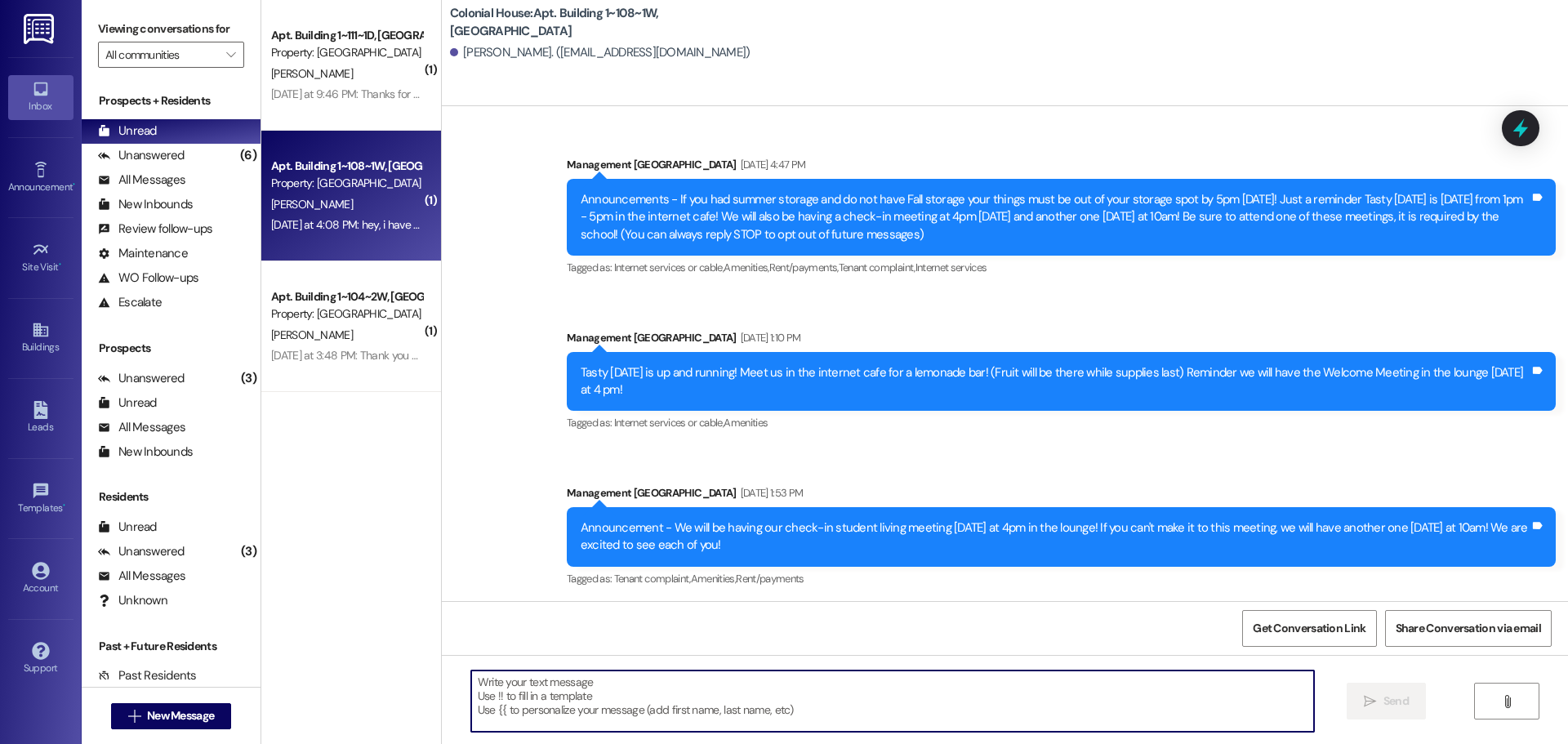
scroll to position [43599, 0]
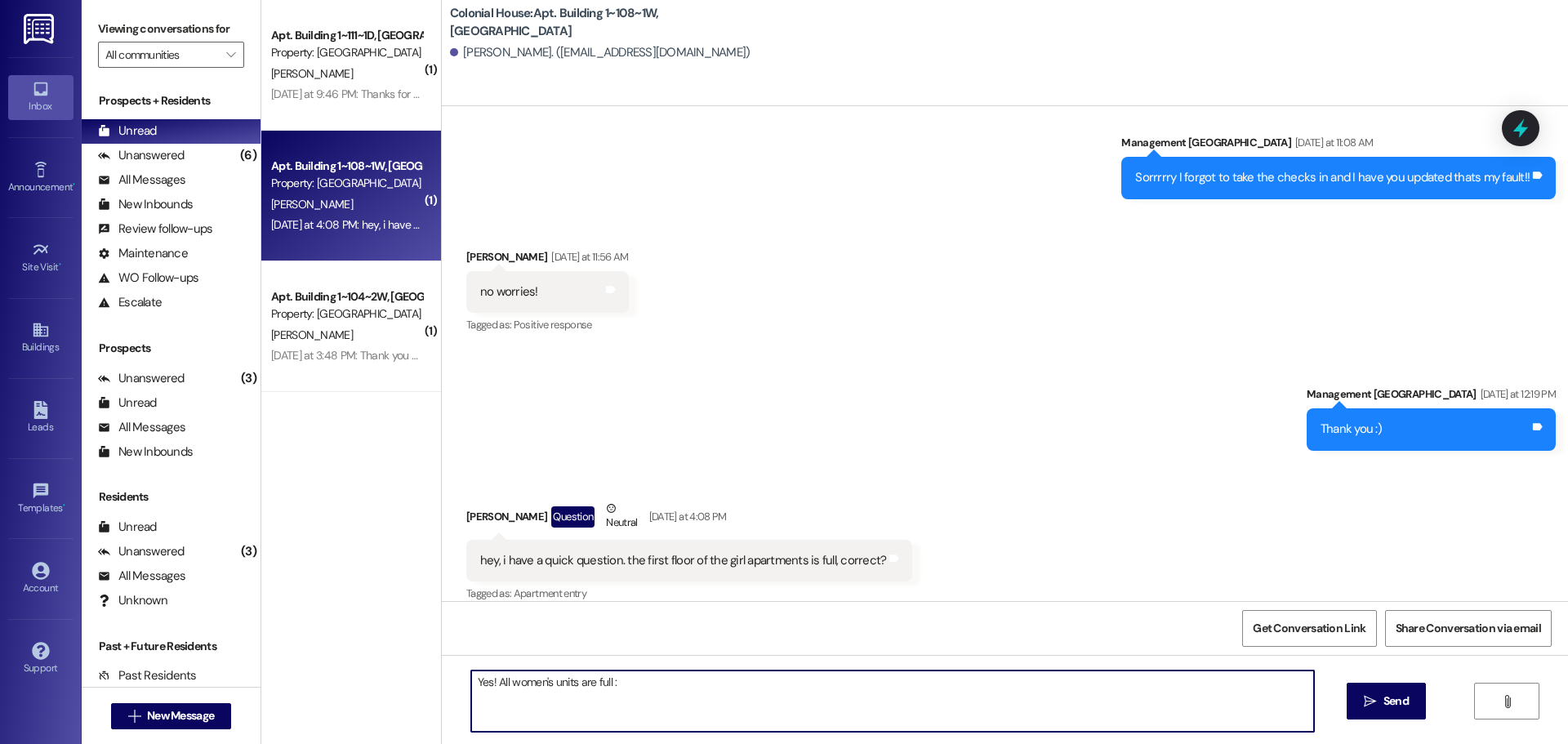
type textarea "Yes! All women's units are full :)"
